Goal: Check status

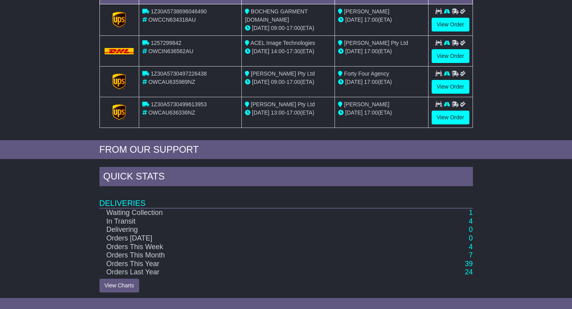
scroll to position [170, 0]
click at [471, 218] on link "4" at bounding box center [471, 222] width 4 height 8
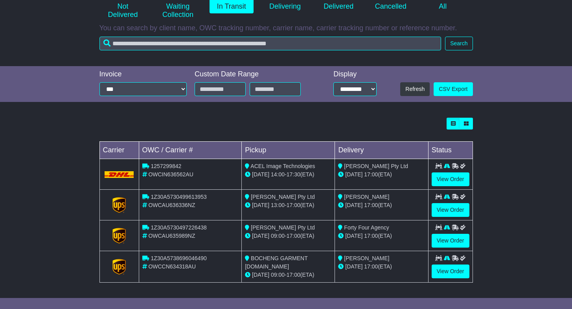
scroll to position [114, 0]
click at [441, 269] on link "View Order" at bounding box center [451, 272] width 38 height 14
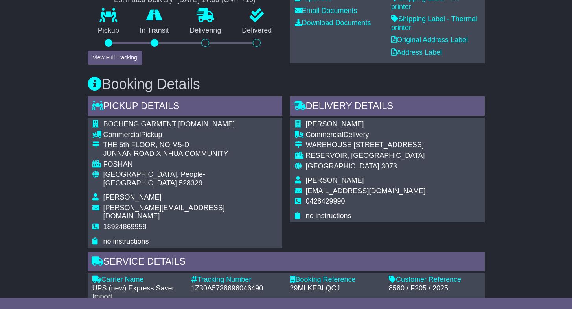
scroll to position [254, 0]
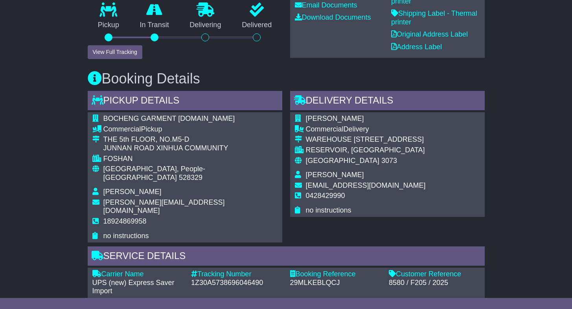
click at [134, 49] on button "View Full Tracking" at bounding box center [115, 52] width 55 height 14
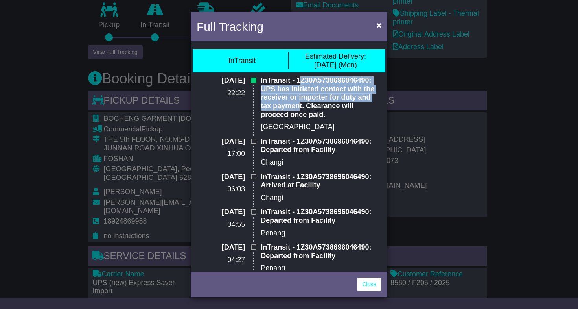
drag, startPoint x: 300, startPoint y: 82, endPoint x: 300, endPoint y: 106, distance: 24.0
click at [300, 106] on p "InTransit - 1Z30A5738696046490: UPS has initiated contact with the receiver or …" at bounding box center [321, 97] width 121 height 42
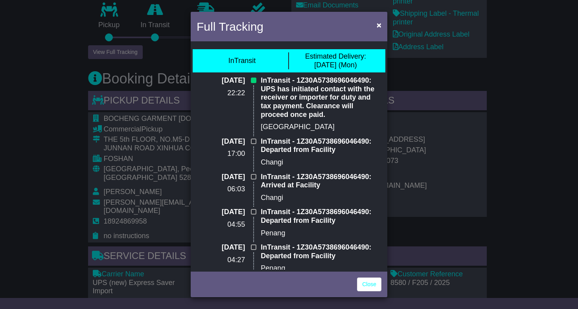
click at [310, 115] on p "InTransit - 1Z30A5738696046490: UPS has initiated contact with the receiver or …" at bounding box center [321, 97] width 121 height 42
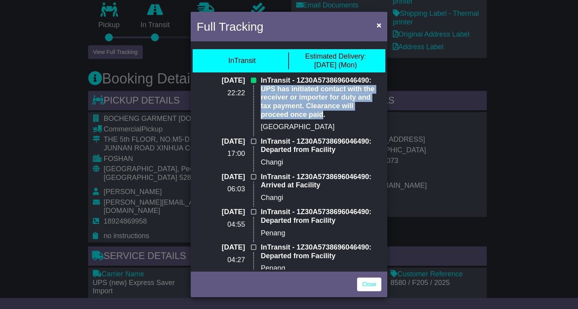
drag, startPoint x: 322, startPoint y: 114, endPoint x: 256, endPoint y: 87, distance: 70.9
click at [257, 87] on div "InTransit - 1Z30A5738696046490: UPS has initiated contact with the receiver or …" at bounding box center [321, 106] width 129 height 61
click at [378, 28] on span "×" at bounding box center [379, 24] width 5 height 9
